Goal: Task Accomplishment & Management: Manage account settings

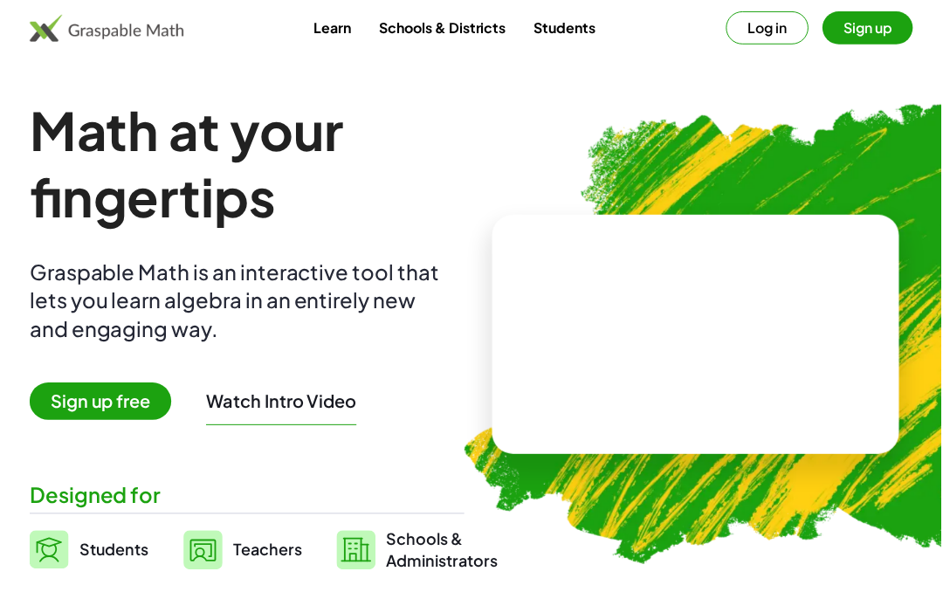
scroll to position [5, 0]
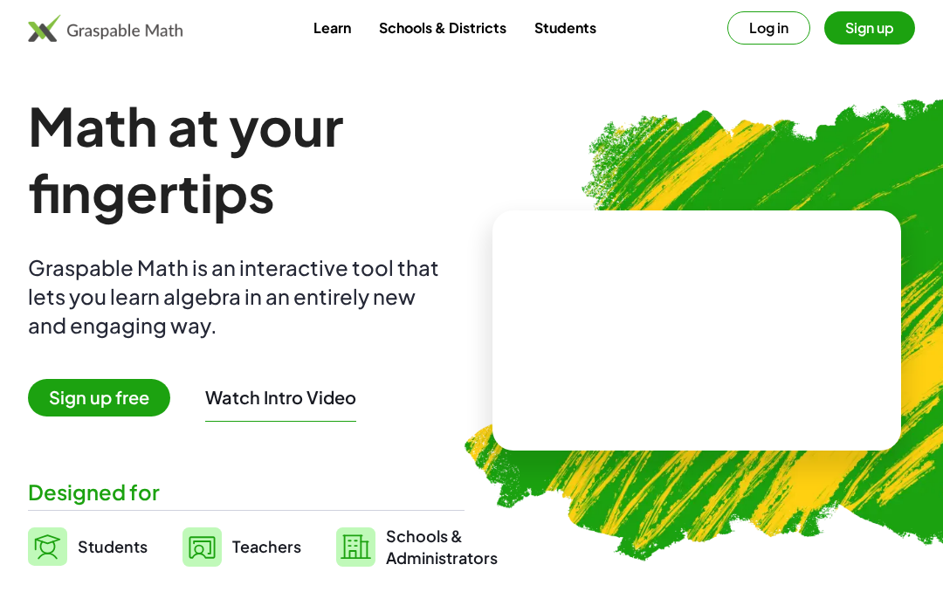
click at [778, 26] on button "Log in" at bounding box center [769, 27] width 83 height 33
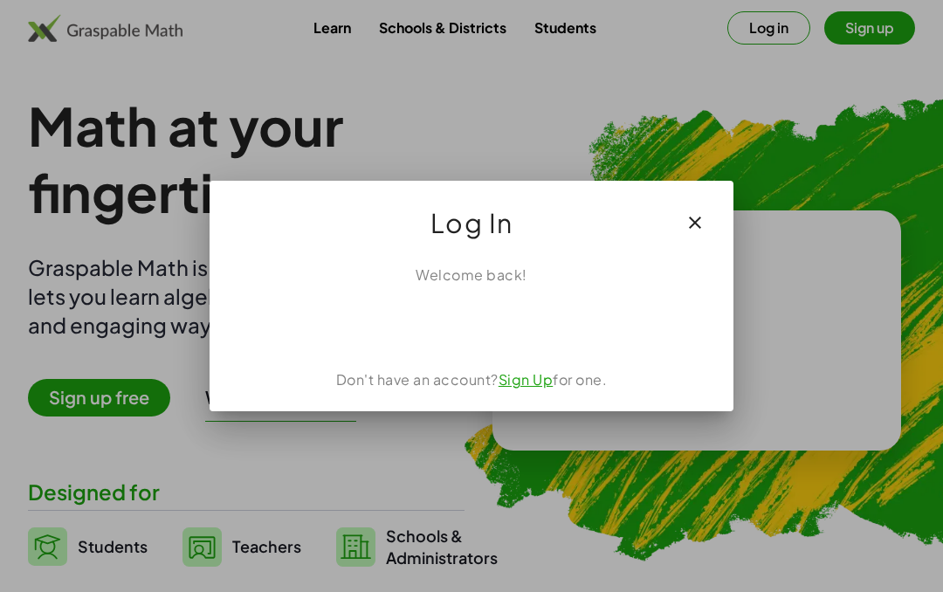
click at [433, 319] on div "Sign in with Google. Opens in new tab" at bounding box center [471, 324] width 161 height 38
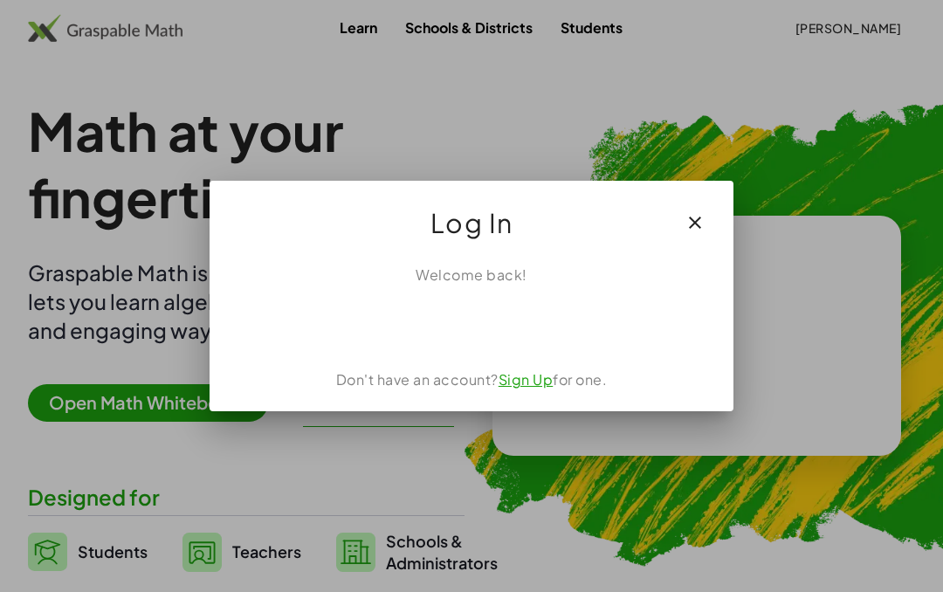
scroll to position [5, 0]
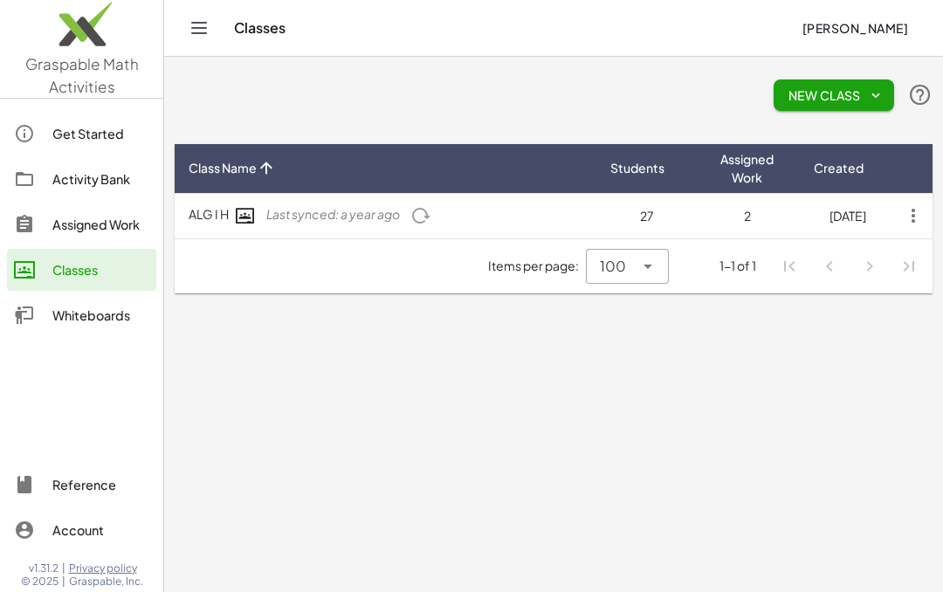
click at [797, 102] on span "New Class" at bounding box center [834, 95] width 93 height 16
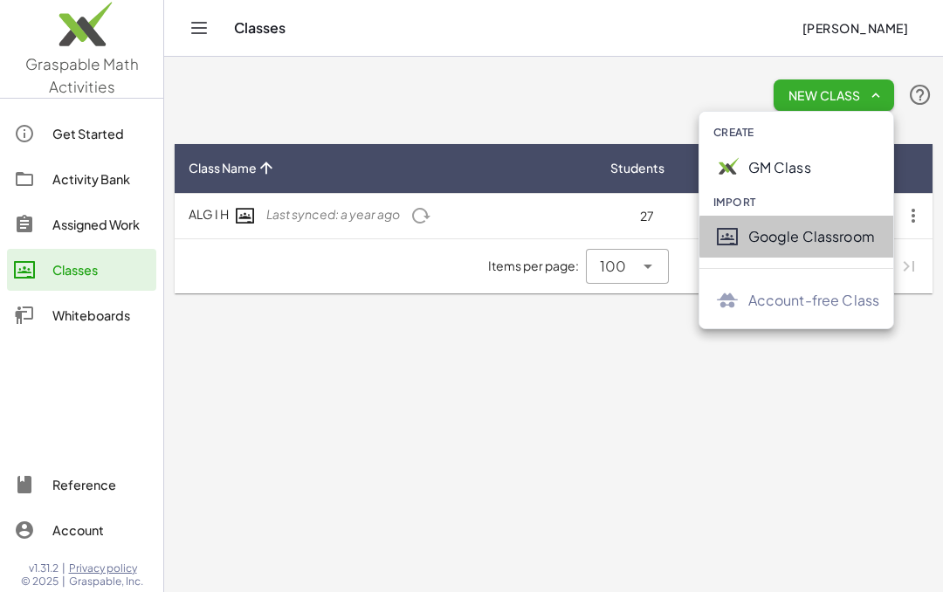
click at [741, 254] on div "Google Classroom" at bounding box center [797, 237] width 195 height 42
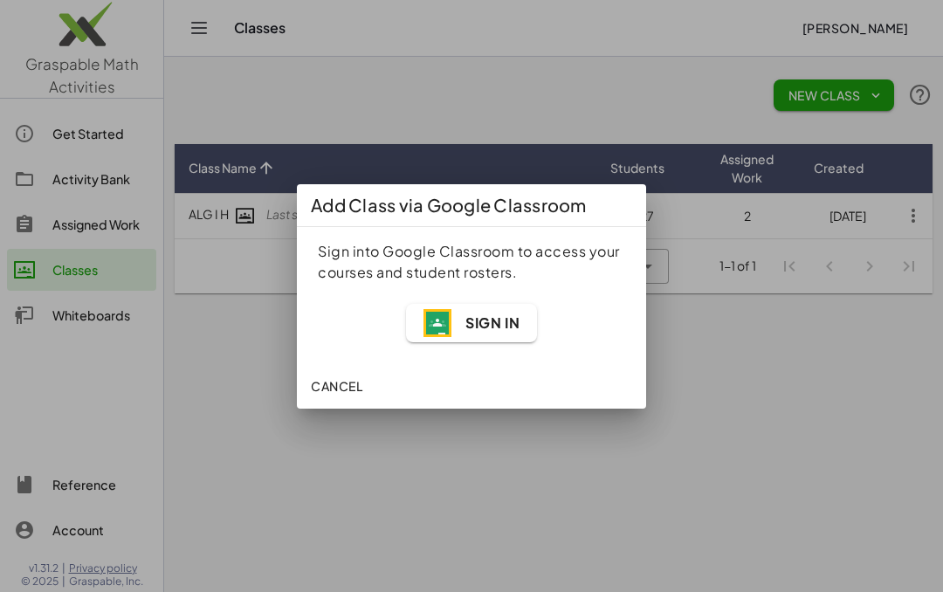
click at [466, 330] on span "Sign In" at bounding box center [493, 323] width 54 height 18
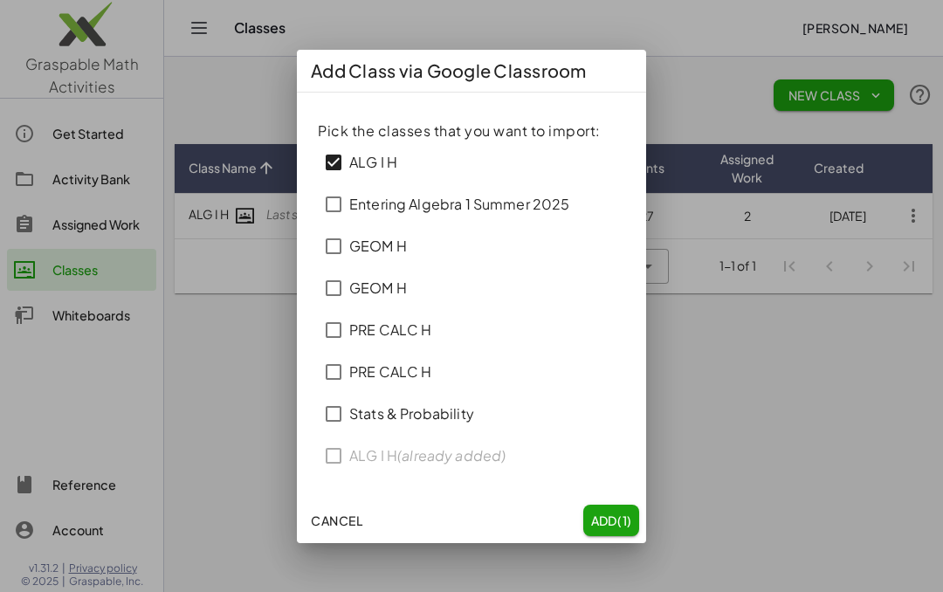
click at [604, 522] on span "Add (1)" at bounding box center [612, 521] width 42 height 16
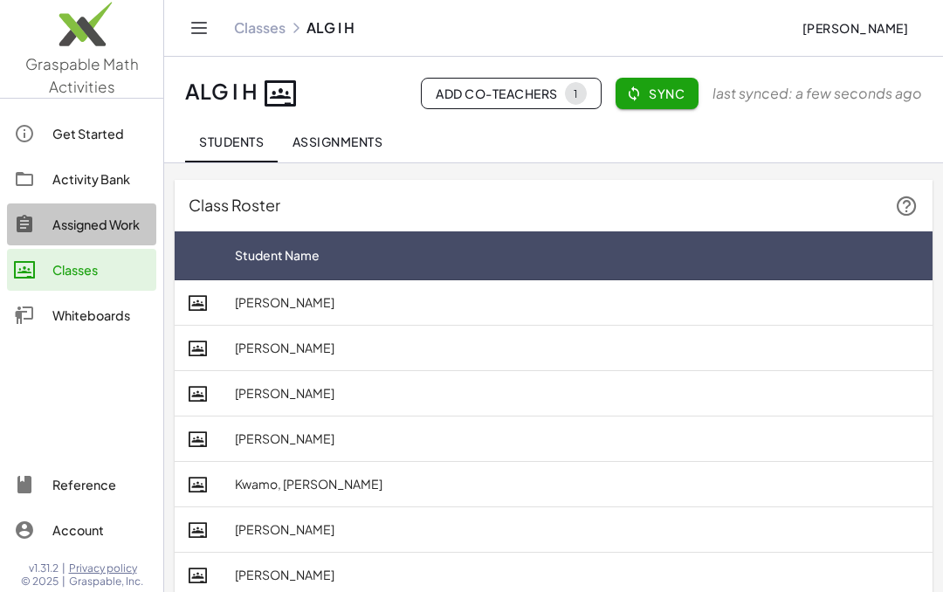
click at [86, 232] on div "Assigned Work" at bounding box center [100, 224] width 97 height 21
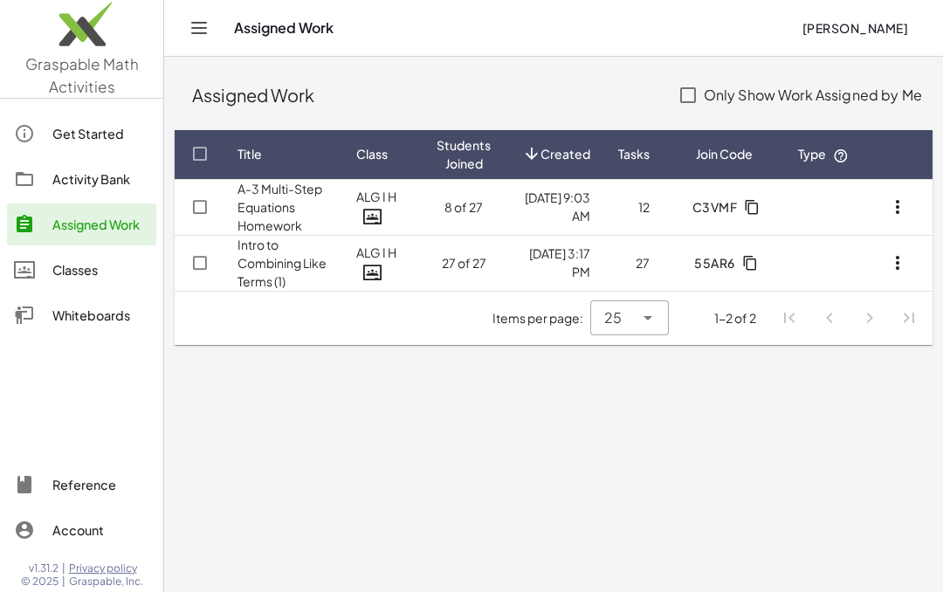
click at [62, 279] on div "Classes" at bounding box center [100, 269] width 97 height 21
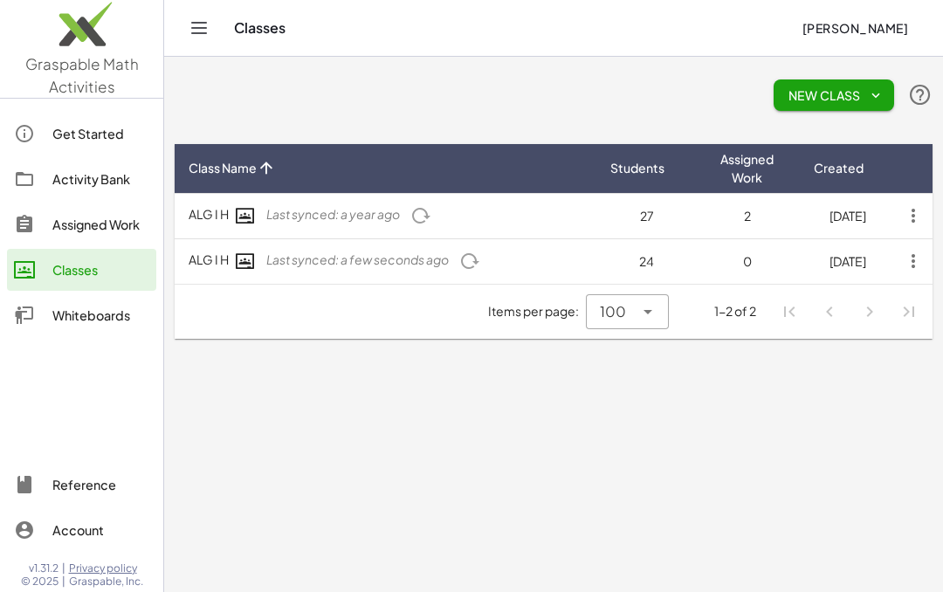
click at [304, 267] on span "Last synced: a few seconds ago" at bounding box center [357, 260] width 183 height 16
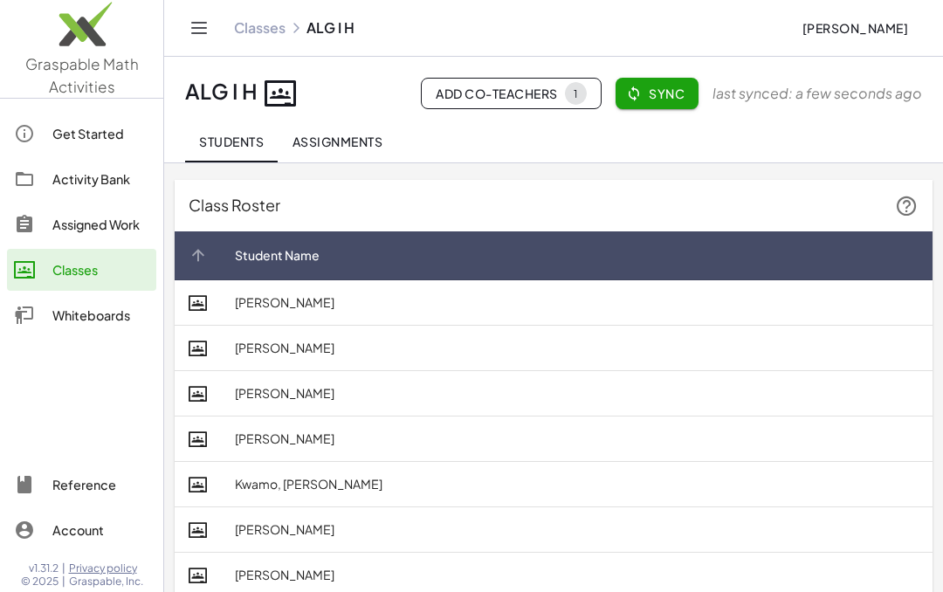
click at [217, 275] on th at bounding box center [198, 255] width 46 height 49
click at [192, 259] on icon at bounding box center [198, 255] width 18 height 18
click at [196, 250] on icon at bounding box center [198, 255] width 18 height 18
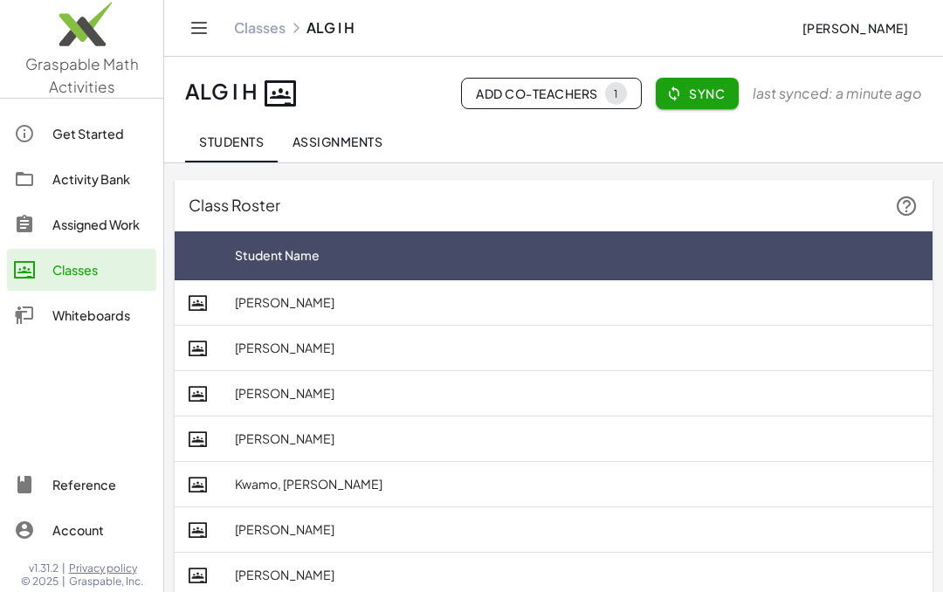
click at [49, 182] on div at bounding box center [33, 179] width 38 height 21
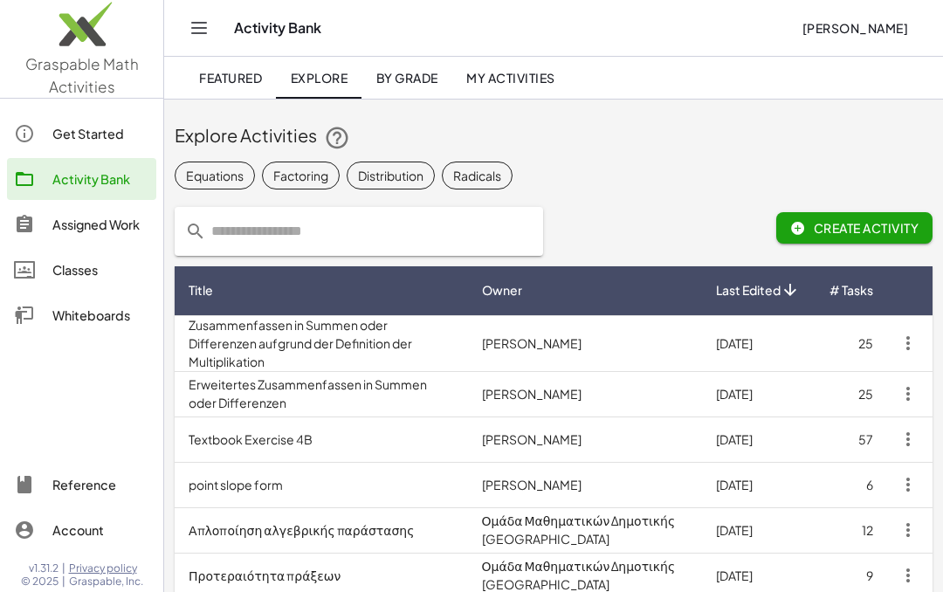
click at [245, 233] on input "text" at bounding box center [369, 231] width 327 height 49
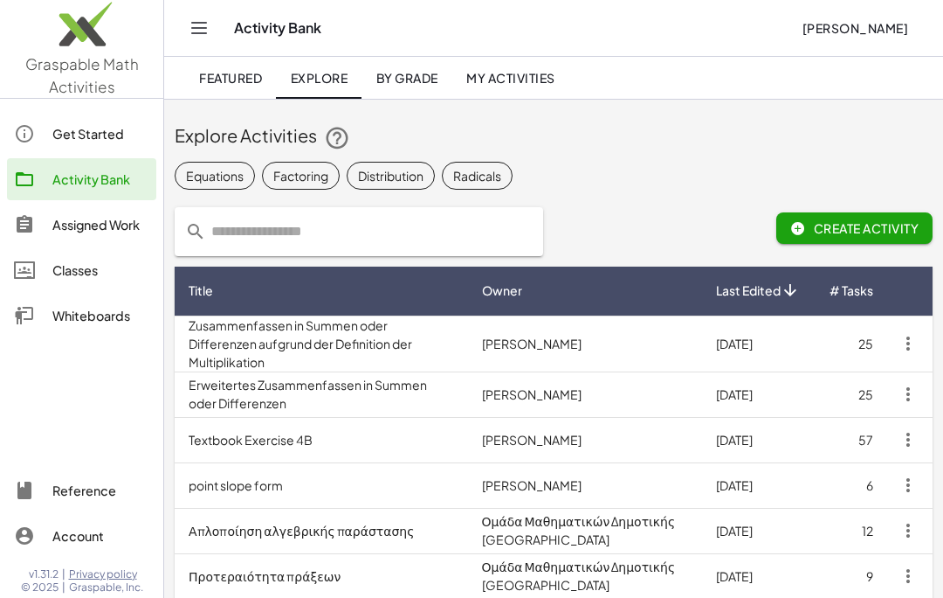
click at [95, 226] on div "Assigned Work" at bounding box center [100, 224] width 97 height 21
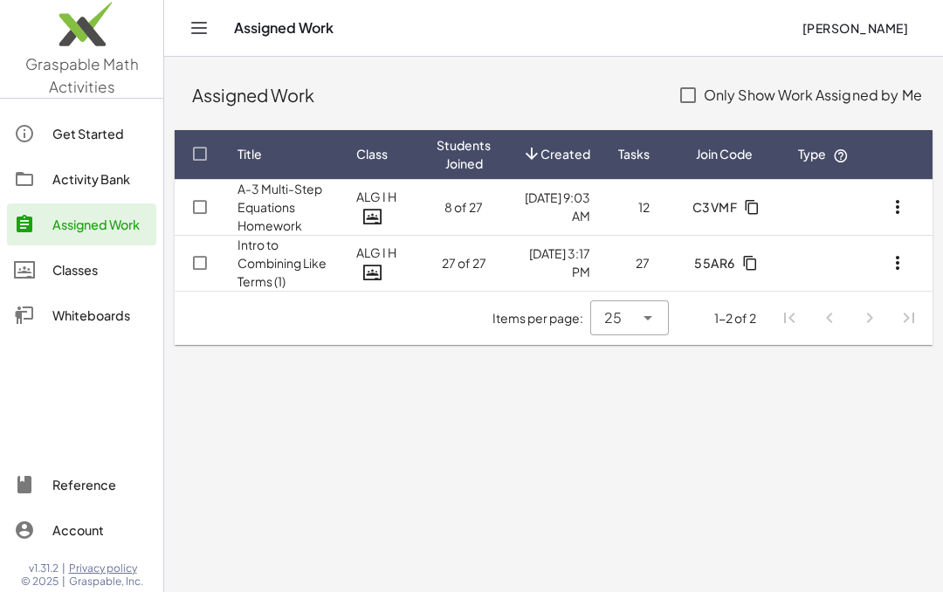
click at [67, 190] on link "Activity Bank" at bounding box center [81, 179] width 149 height 42
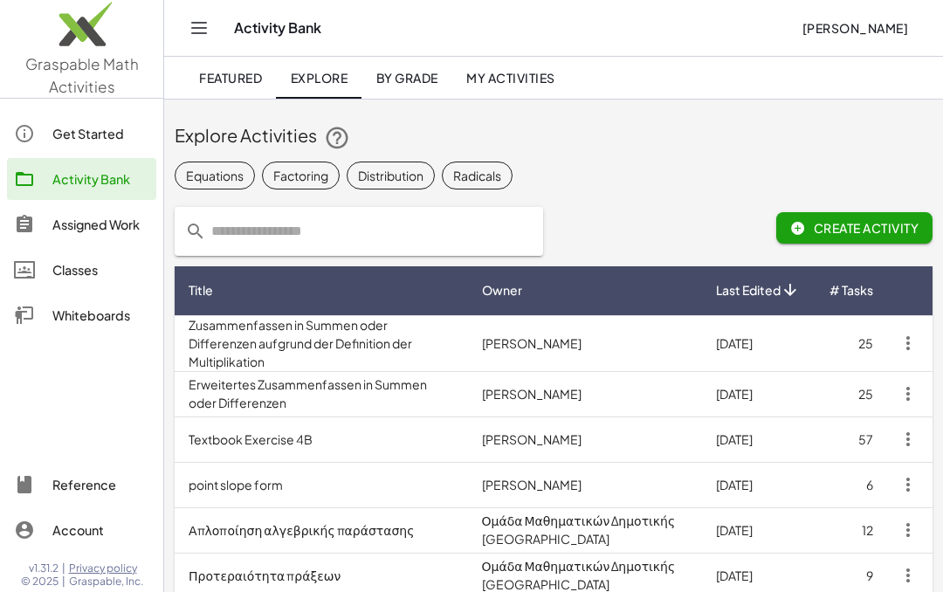
click at [226, 241] on input "text" at bounding box center [369, 231] width 327 height 49
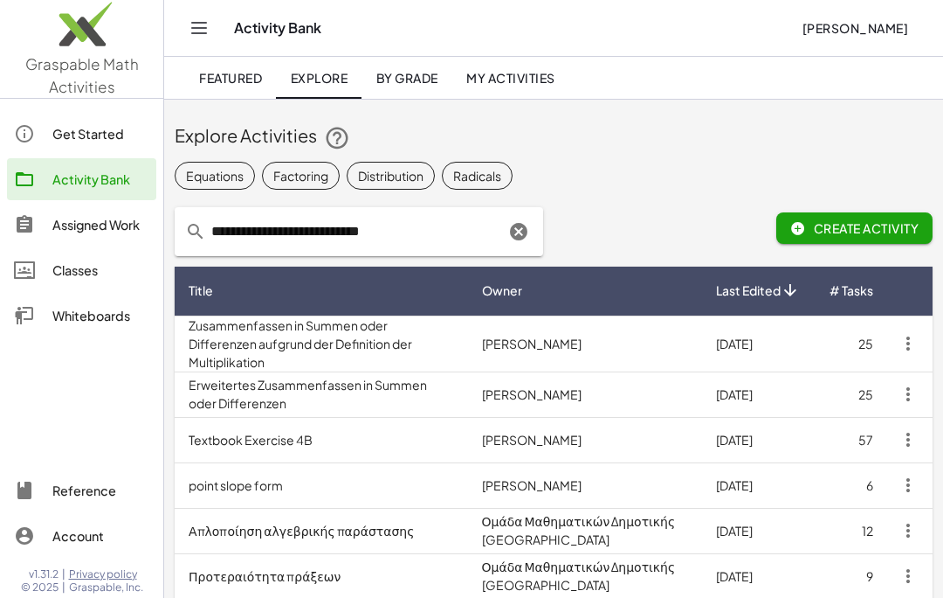
type input "**********"
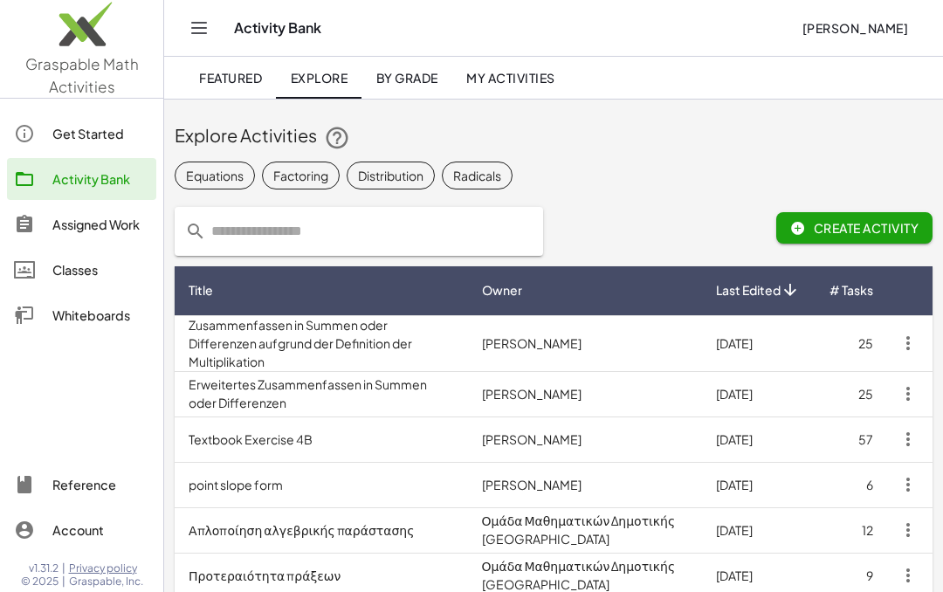
click at [216, 242] on input "text" at bounding box center [369, 231] width 327 height 49
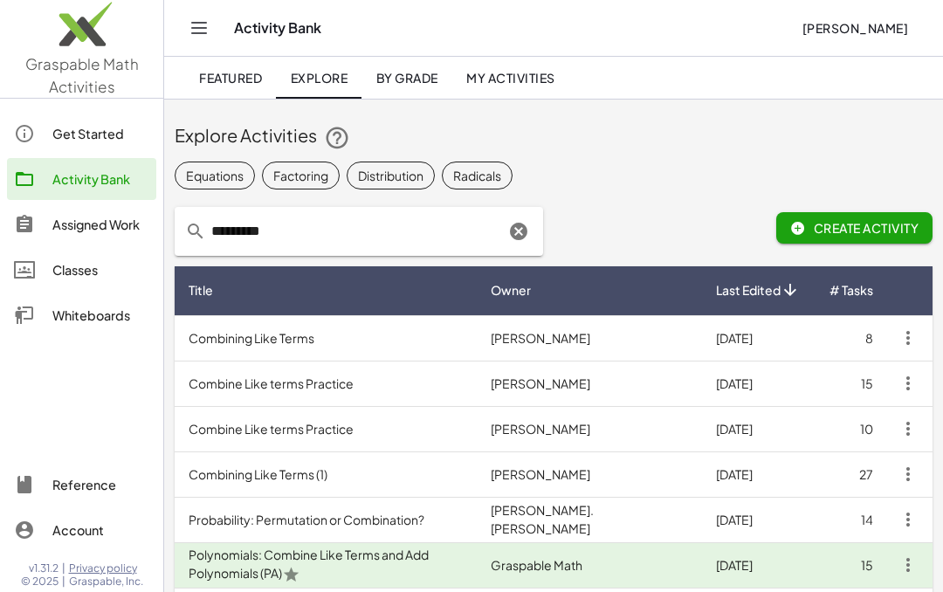
click at [208, 235] on input "*********" at bounding box center [355, 231] width 299 height 49
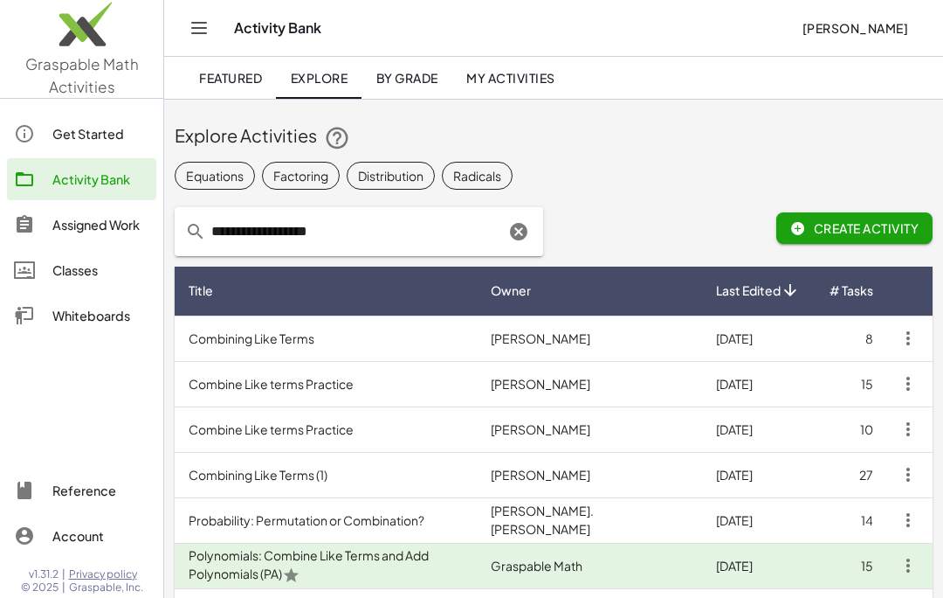
type input "*********"
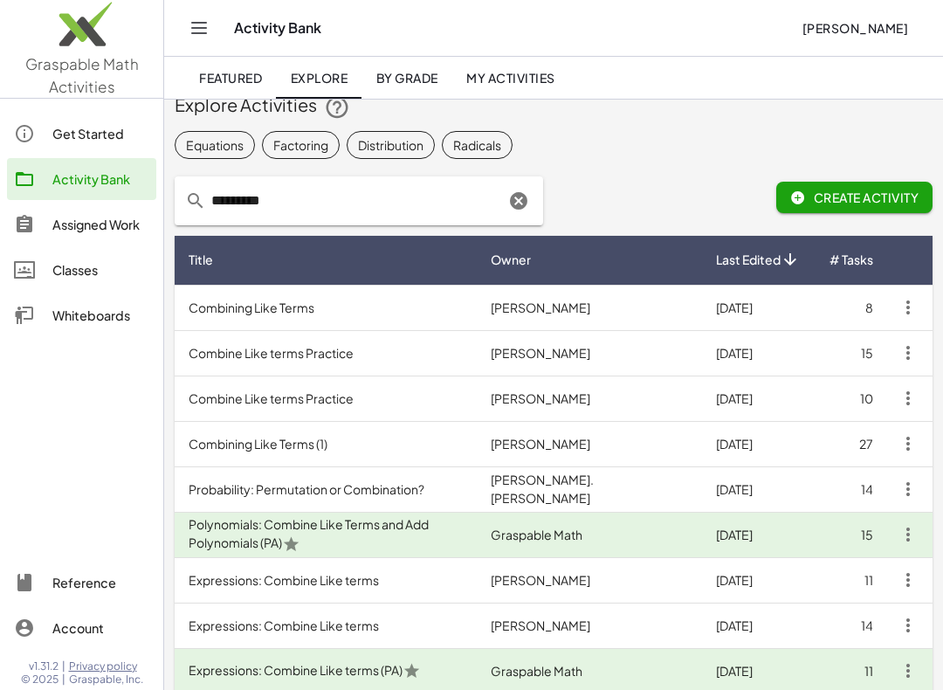
scroll to position [10, 0]
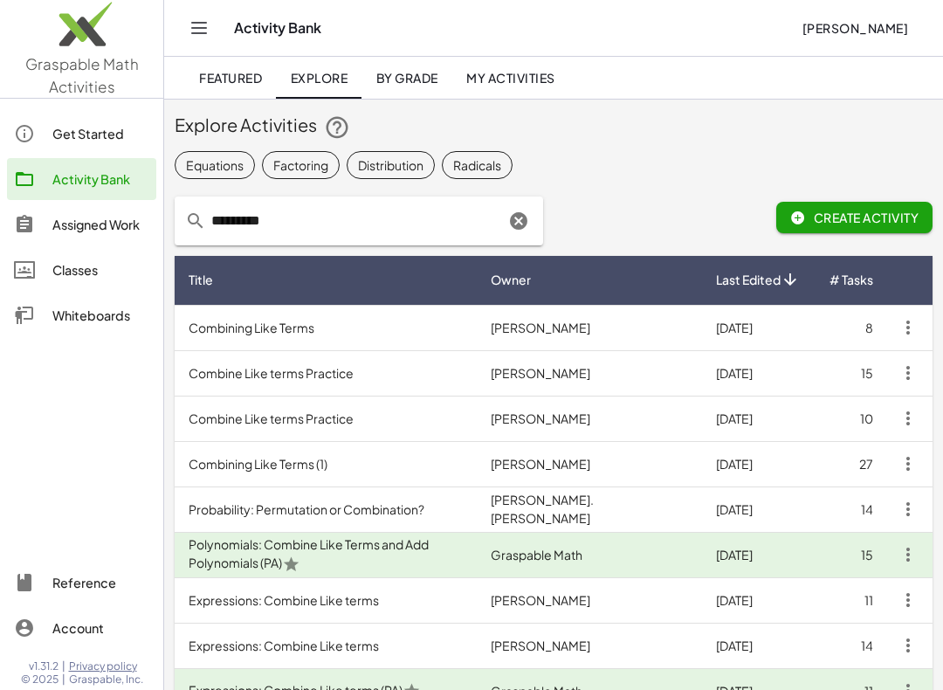
click at [512, 220] on icon "Clear" at bounding box center [518, 221] width 21 height 21
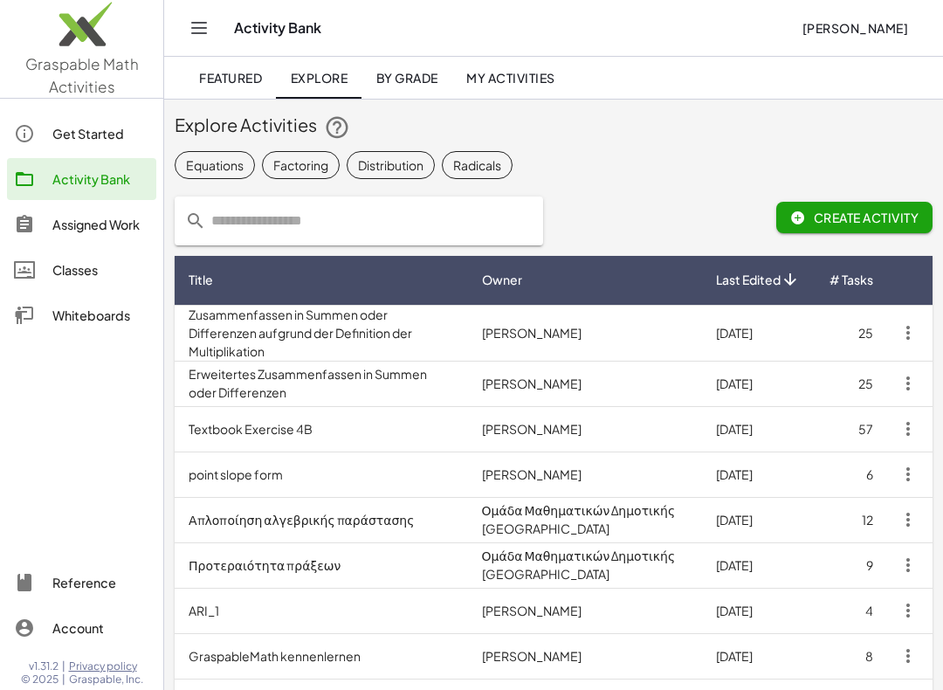
click at [226, 226] on input "text" at bounding box center [369, 221] width 327 height 49
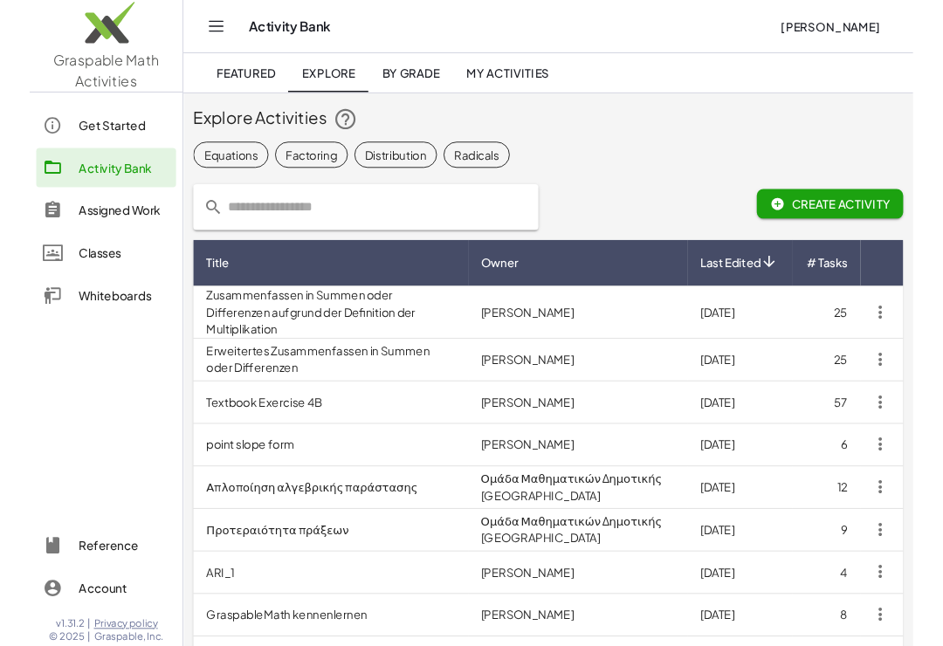
scroll to position [10, 0]
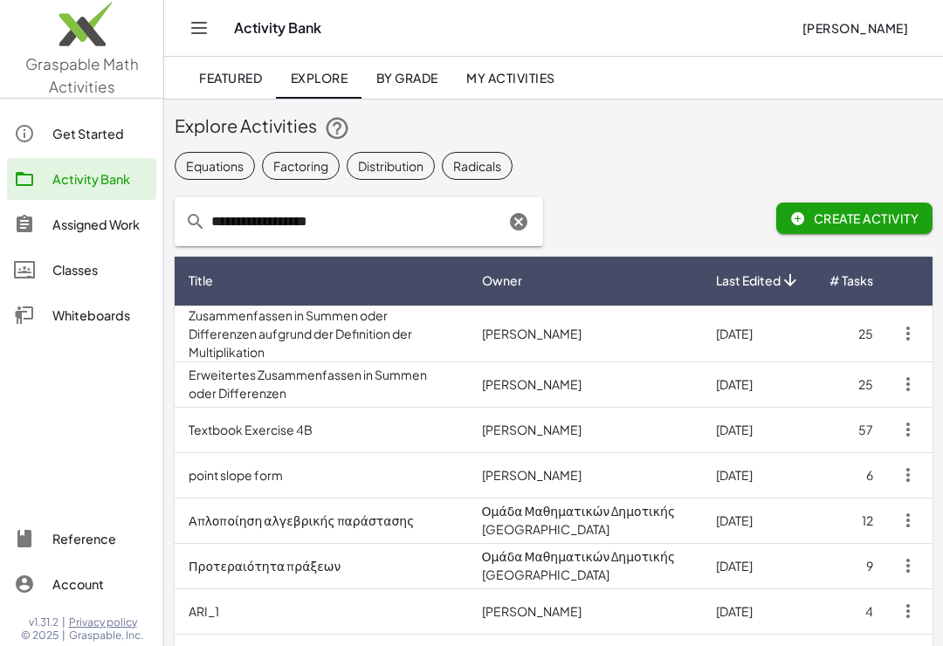
type input "**********"
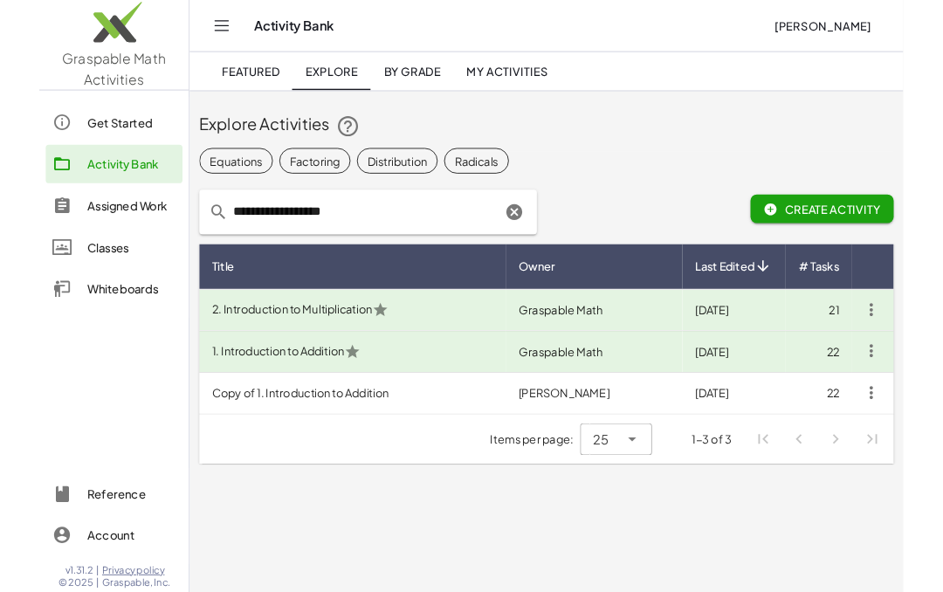
scroll to position [0, 0]
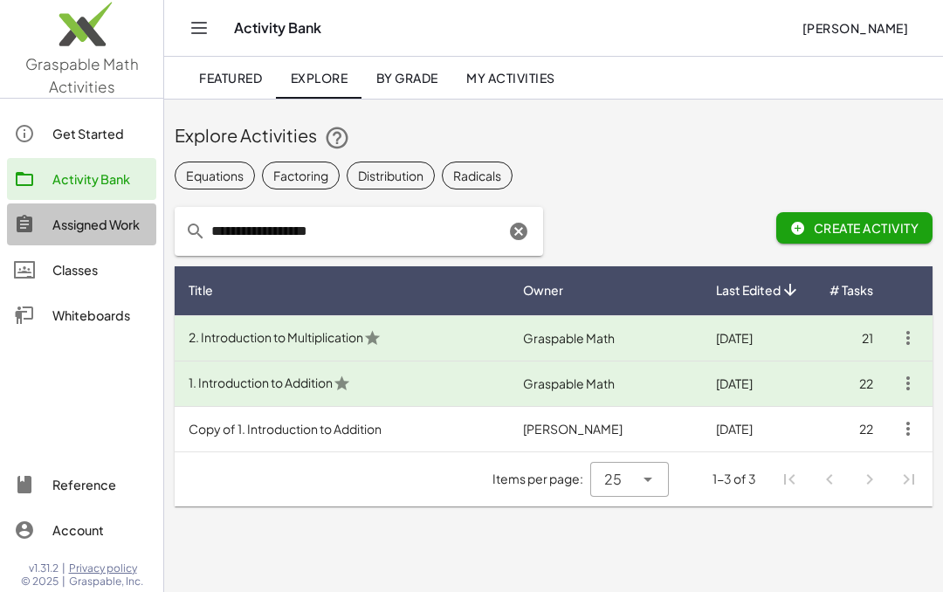
click at [73, 232] on div "Assigned Work" at bounding box center [100, 224] width 97 height 21
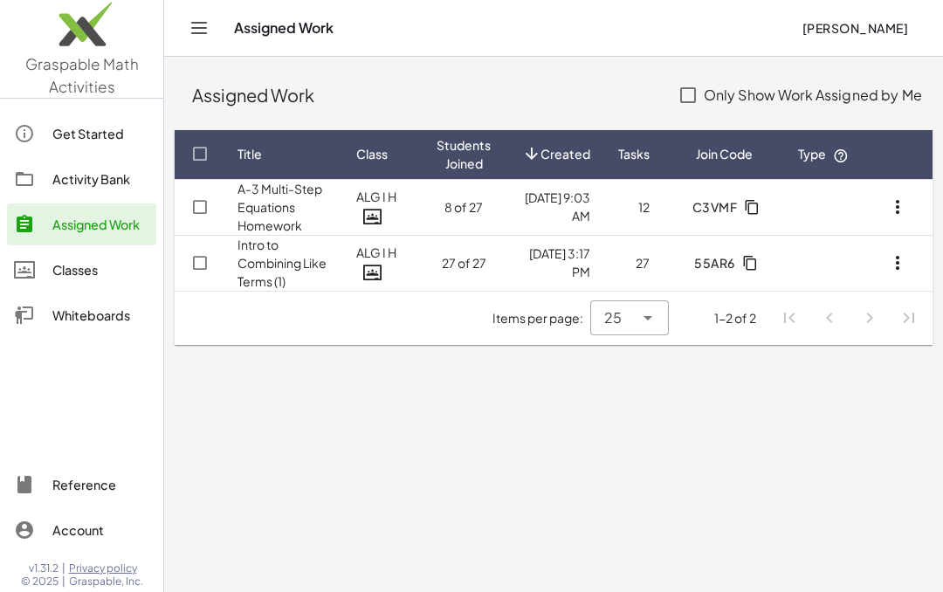
click at [285, 269] on link "Intro to Combining Like Terms (1)" at bounding box center [282, 263] width 89 height 52
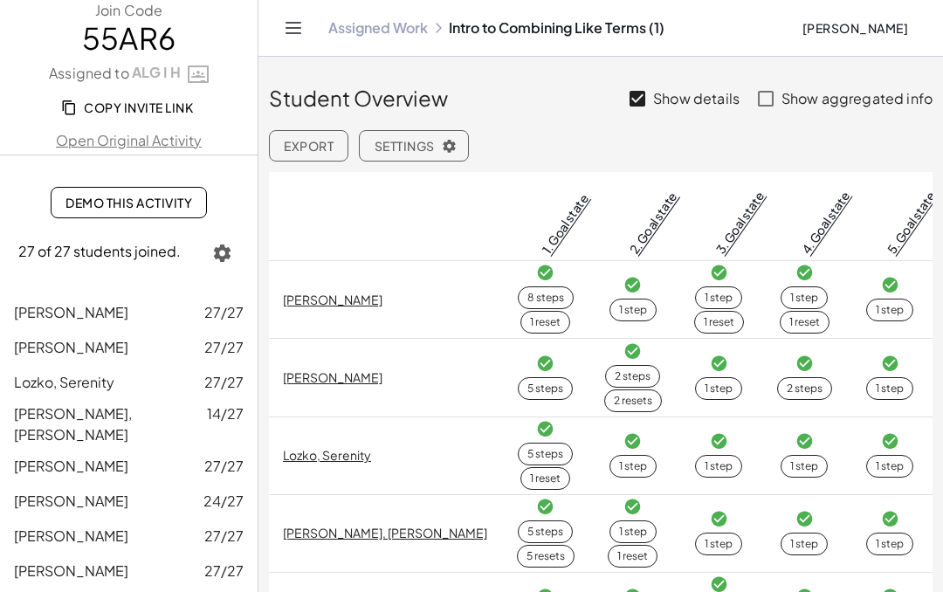
click at [137, 145] on link "Open Original Activity" at bounding box center [129, 140] width 258 height 21
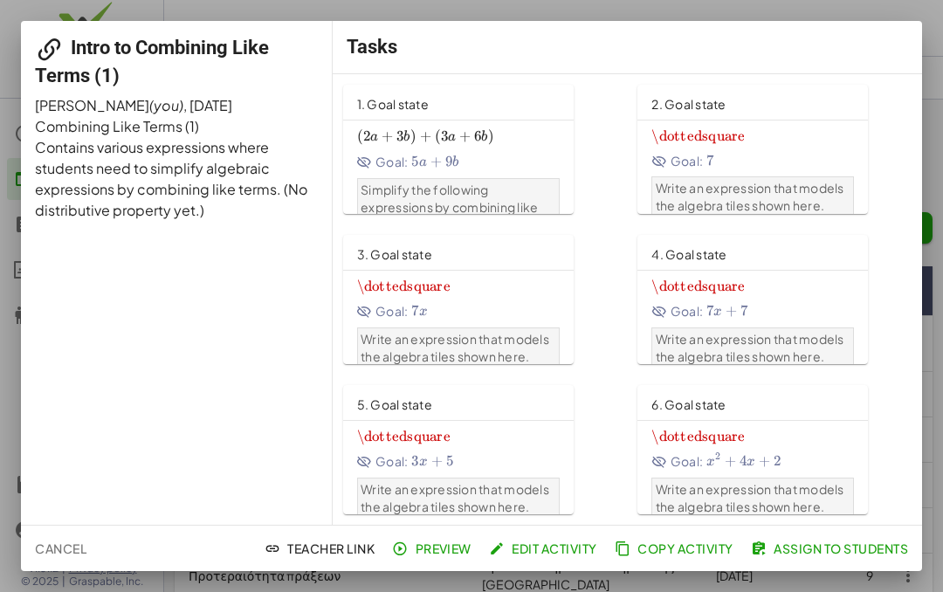
click at [808, 561] on button "Assign to Students" at bounding box center [832, 548] width 168 height 31
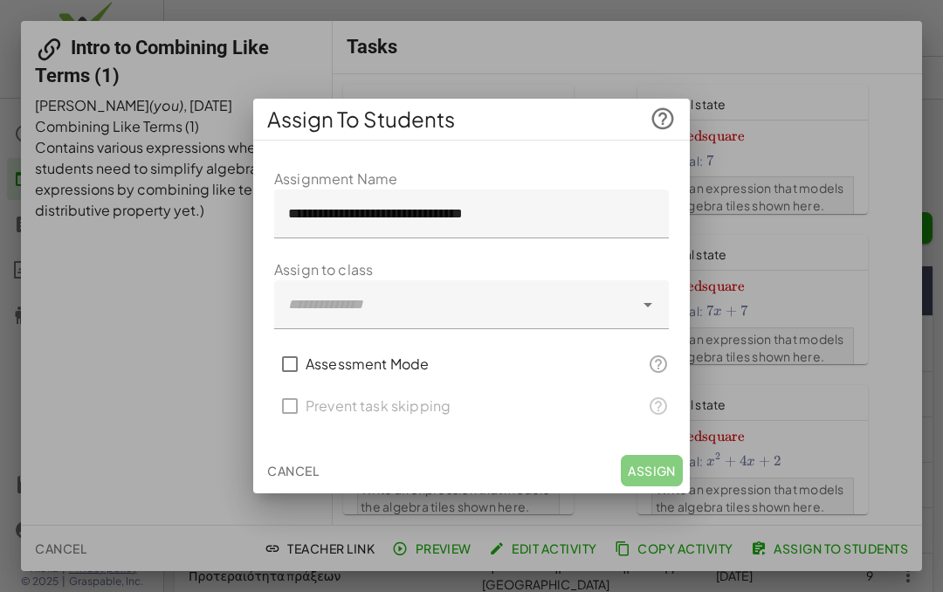
click at [308, 297] on div at bounding box center [454, 304] width 360 height 49
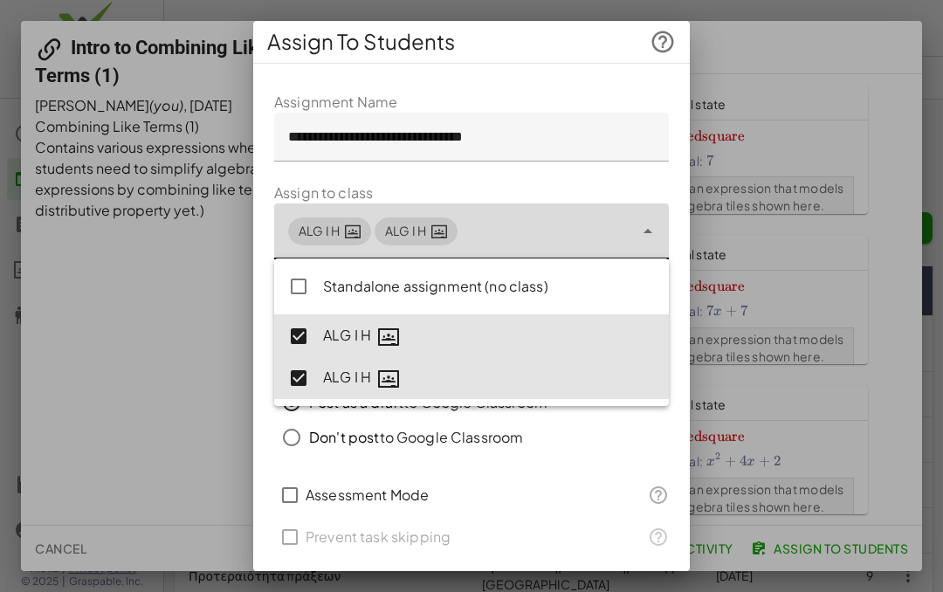
type input "**********"
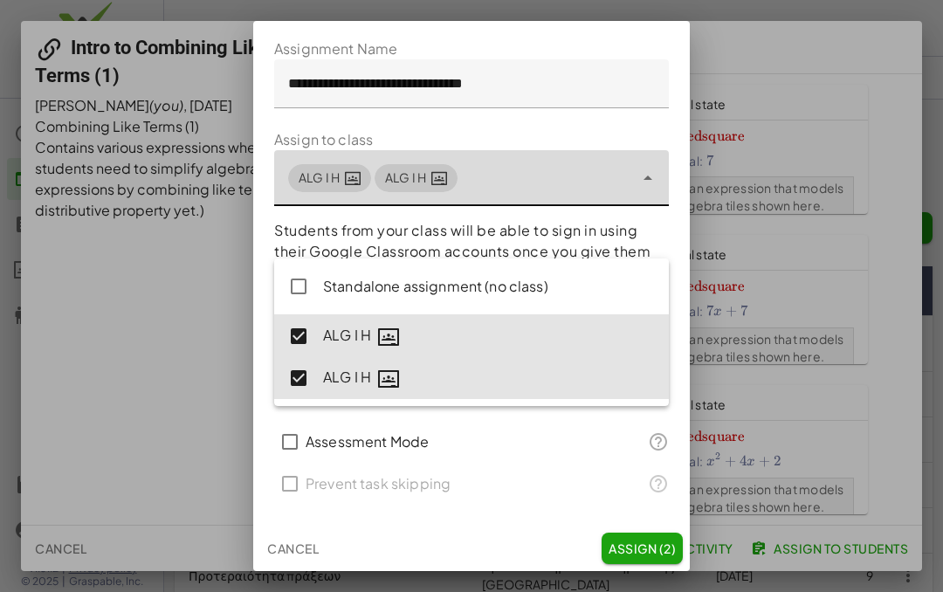
scroll to position [52, 0]
click at [624, 539] on button "Assign (2)" at bounding box center [642, 549] width 81 height 31
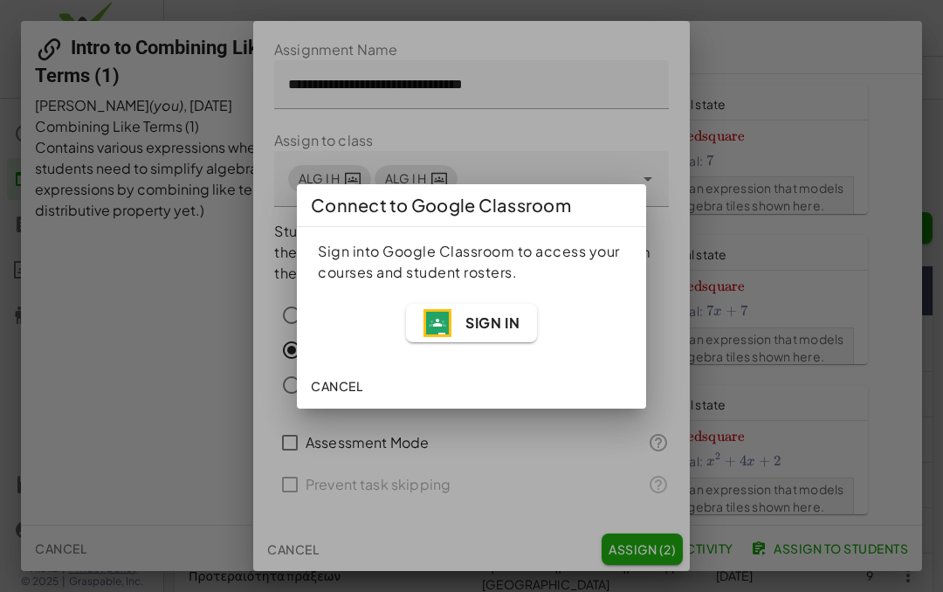
click at [493, 328] on span "Sign In" at bounding box center [493, 323] width 54 height 18
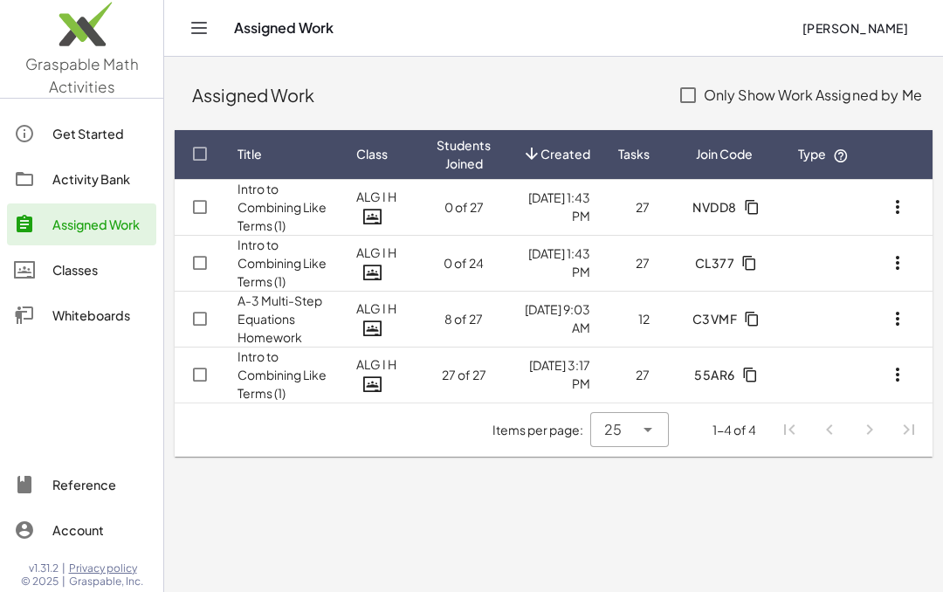
click at [896, 261] on icon "button" at bounding box center [898, 262] width 21 height 21
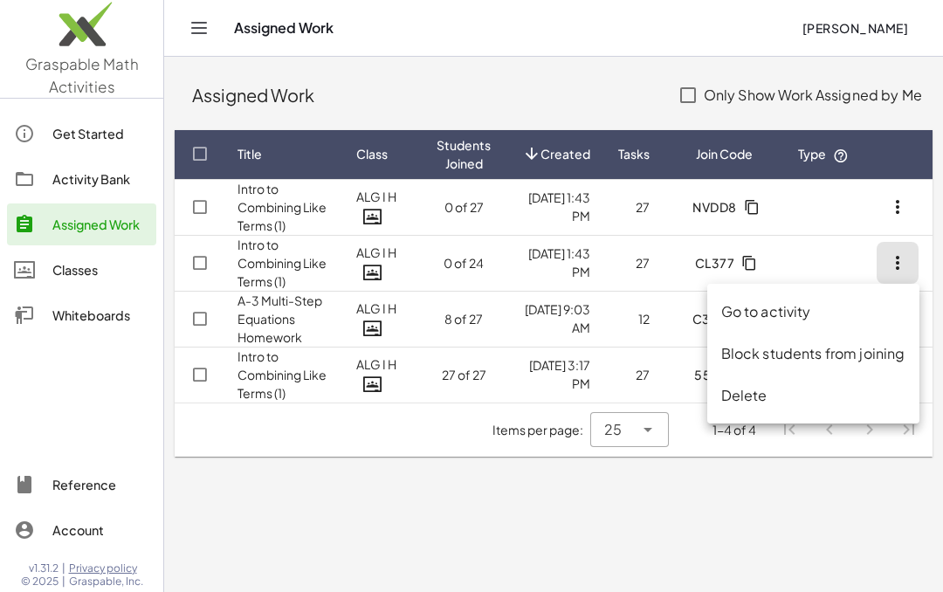
click at [732, 401] on div "Delete" at bounding box center [814, 395] width 184 height 21
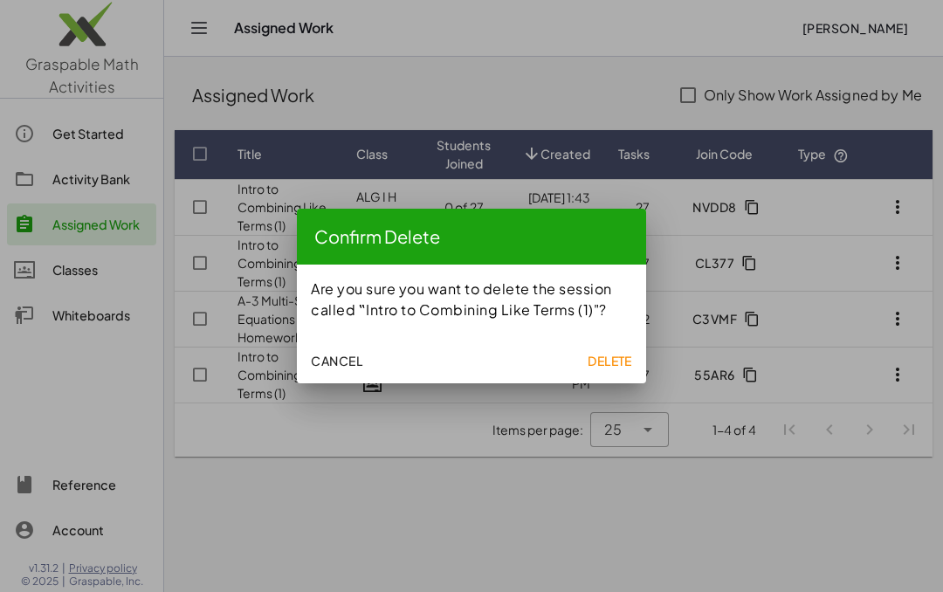
click at [600, 358] on span "Delete" at bounding box center [610, 361] width 45 height 16
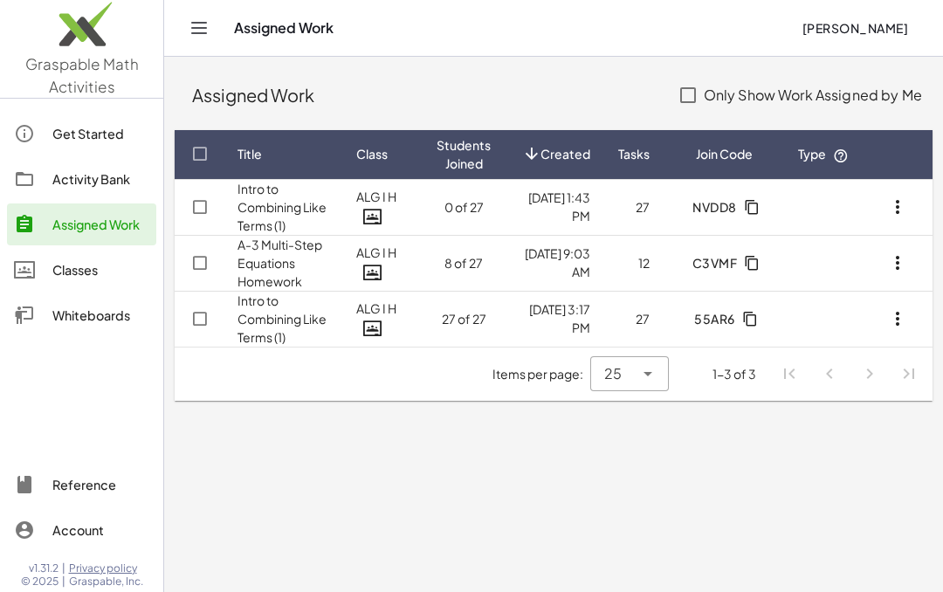
click at [895, 207] on icon "button" at bounding box center [898, 207] width 21 height 21
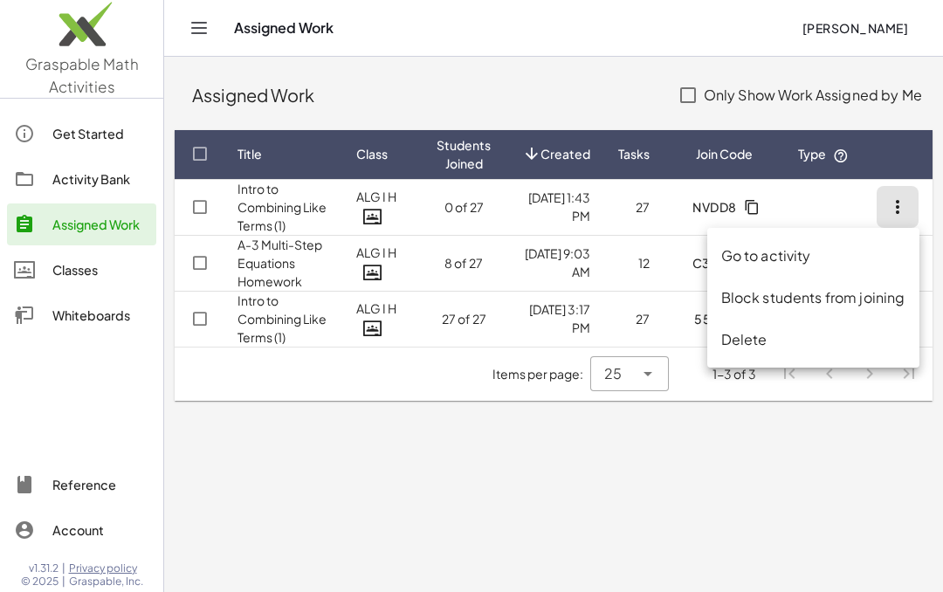
click at [745, 335] on div "Delete" at bounding box center [814, 339] width 184 height 21
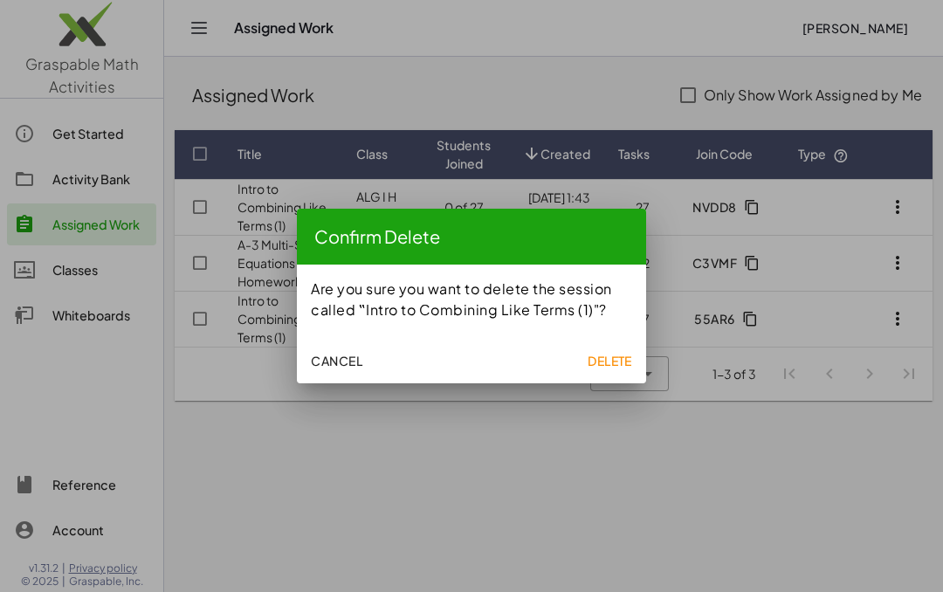
click at [593, 361] on span "Delete" at bounding box center [610, 361] width 45 height 16
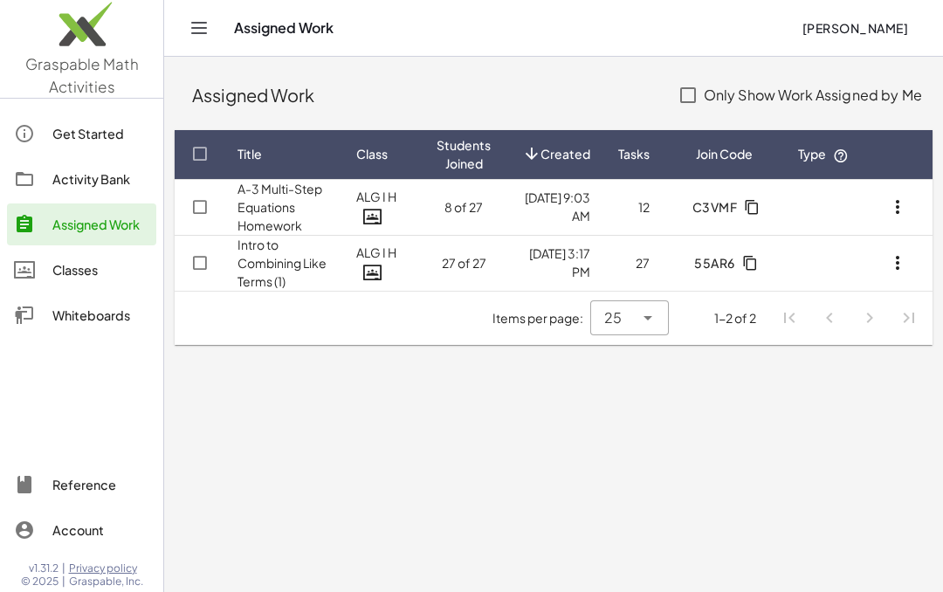
click at [259, 267] on link "Intro to Combining Like Terms (1)" at bounding box center [282, 263] width 89 height 52
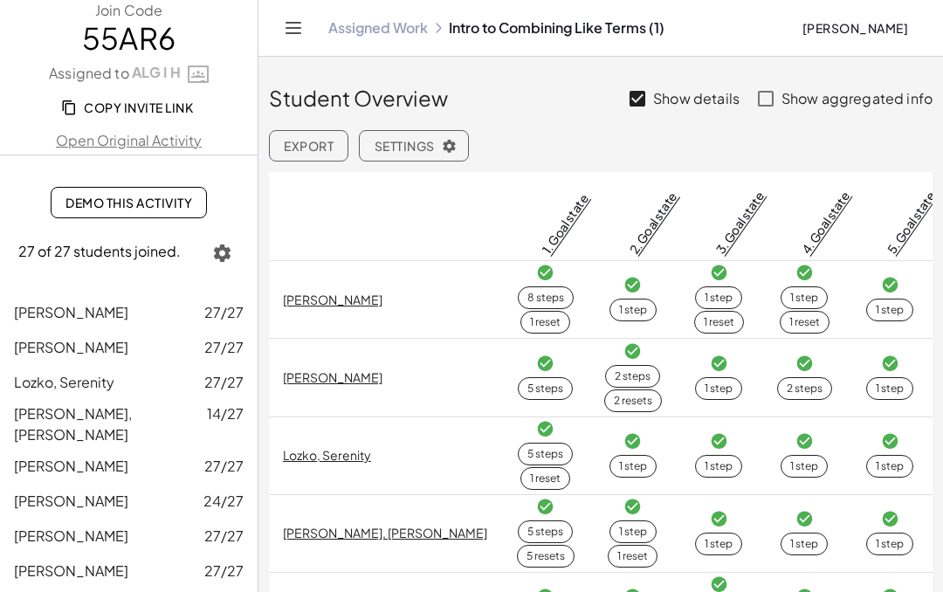
click at [128, 147] on link "Open Original Activity" at bounding box center [129, 140] width 258 height 21
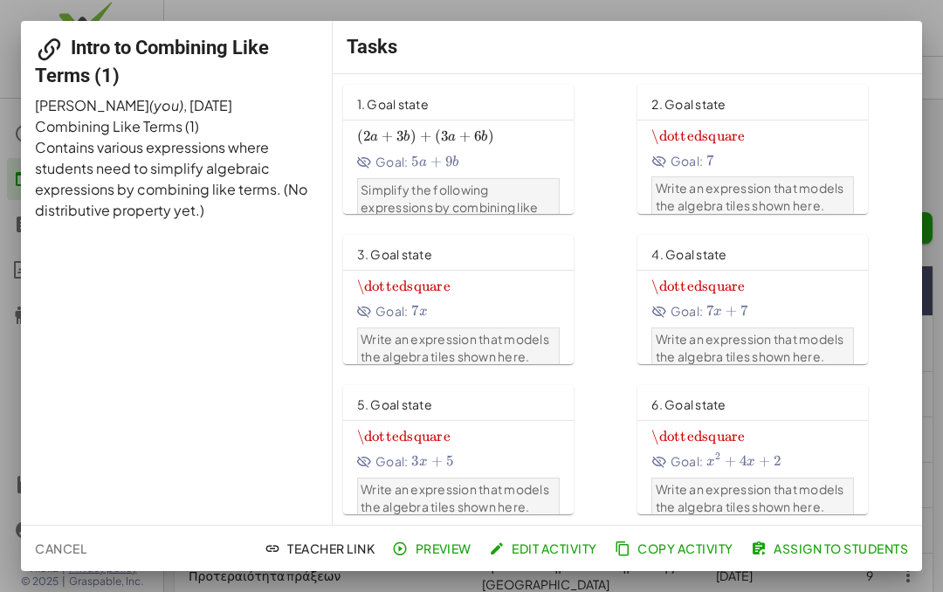
click at [817, 555] on span "Assign to Students" at bounding box center [832, 549] width 154 height 16
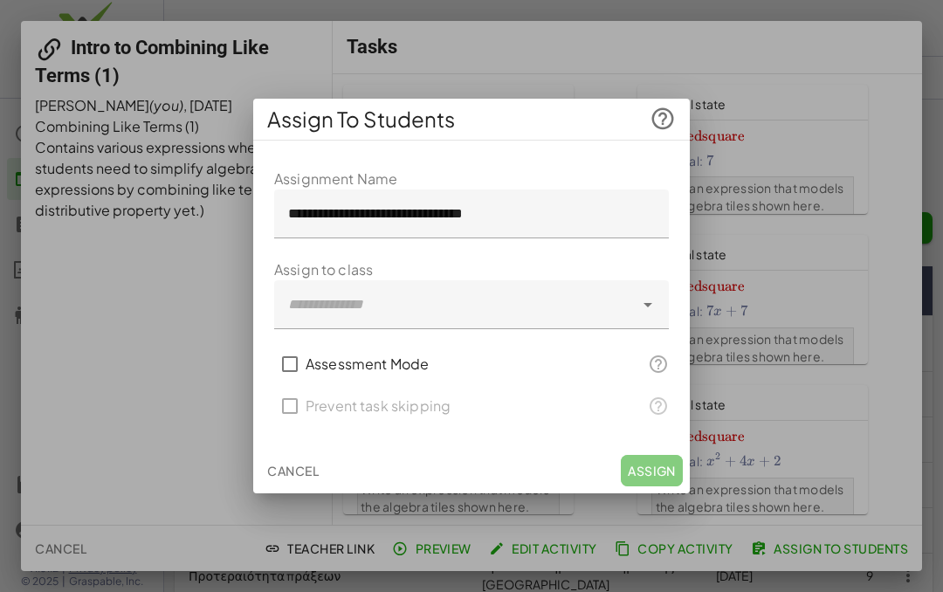
click at [300, 307] on div at bounding box center [454, 304] width 360 height 49
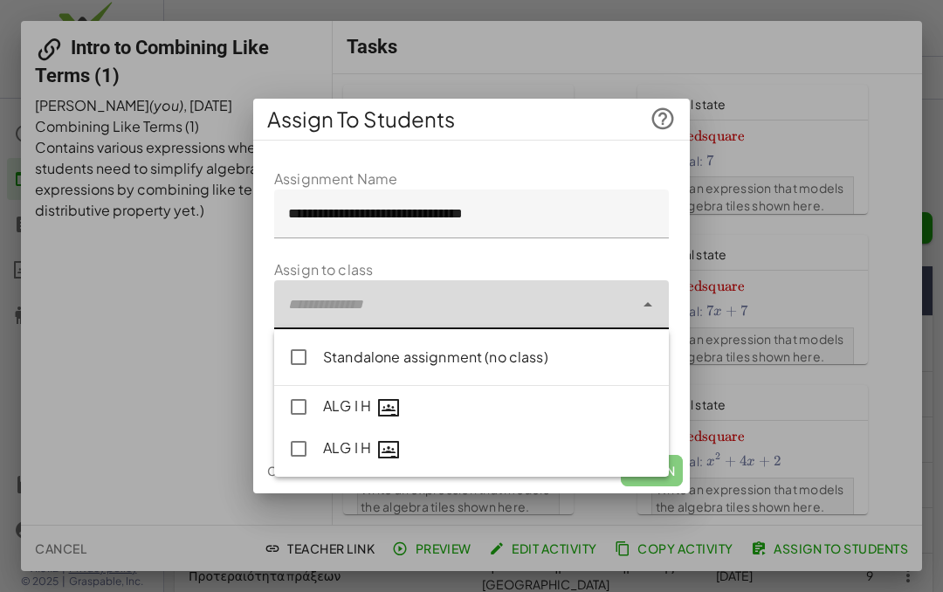
type input "**********"
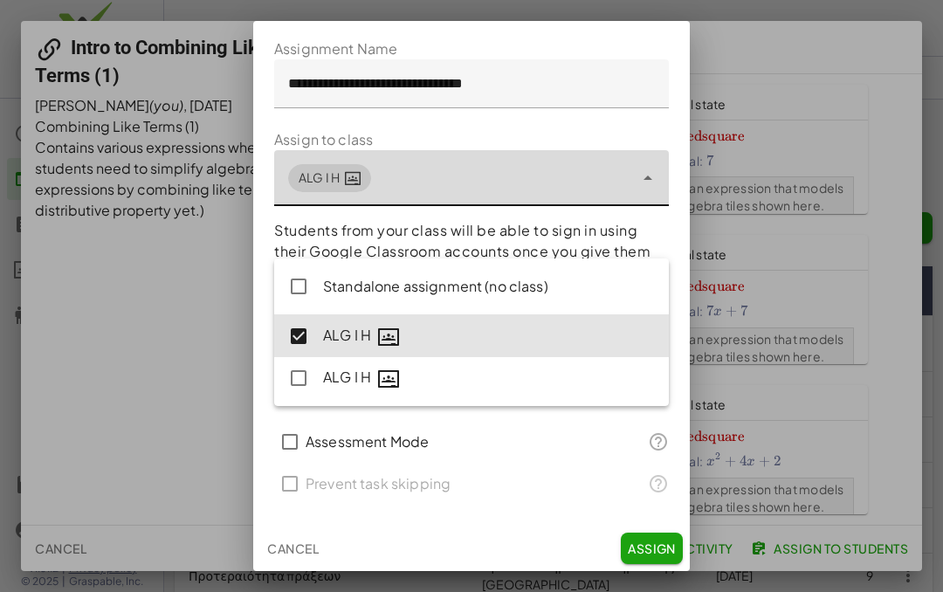
scroll to position [52, 0]
click at [638, 542] on span "Assign" at bounding box center [652, 550] width 48 height 16
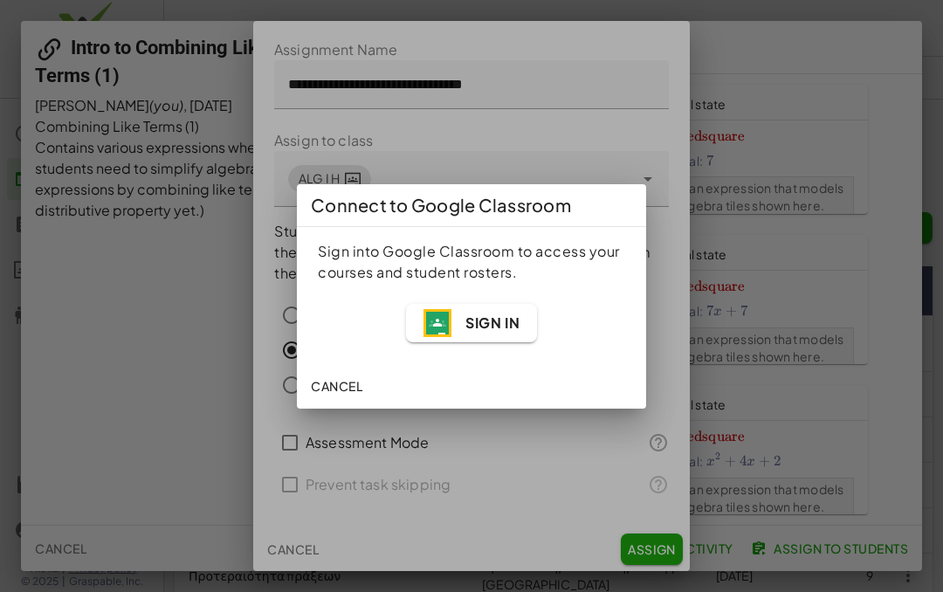
click at [466, 324] on span "Sign In" at bounding box center [493, 323] width 54 height 18
